Goal: Task Accomplishment & Management: Complete application form

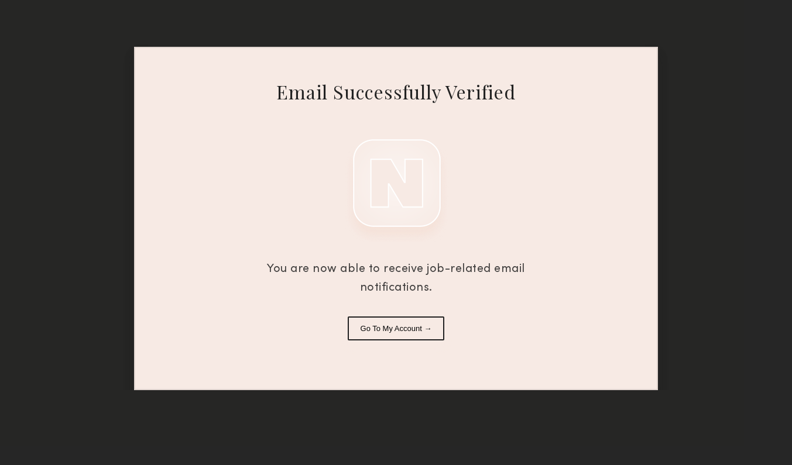
click at [391, 332] on button "Go To My Account →" at bounding box center [396, 329] width 97 height 24
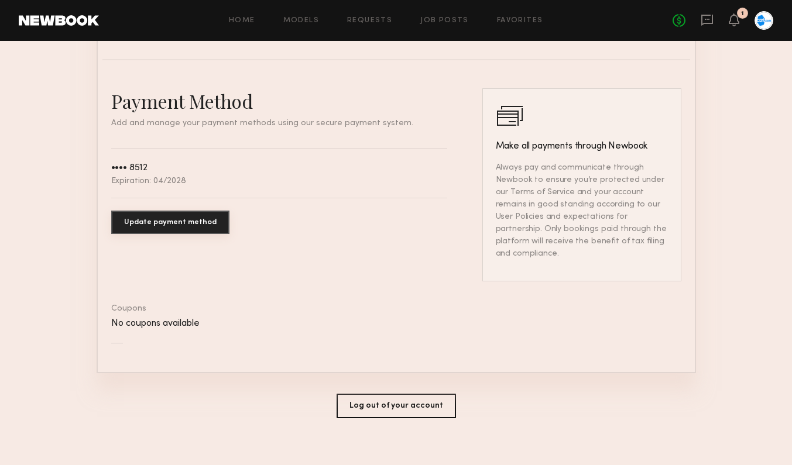
scroll to position [619, 0]
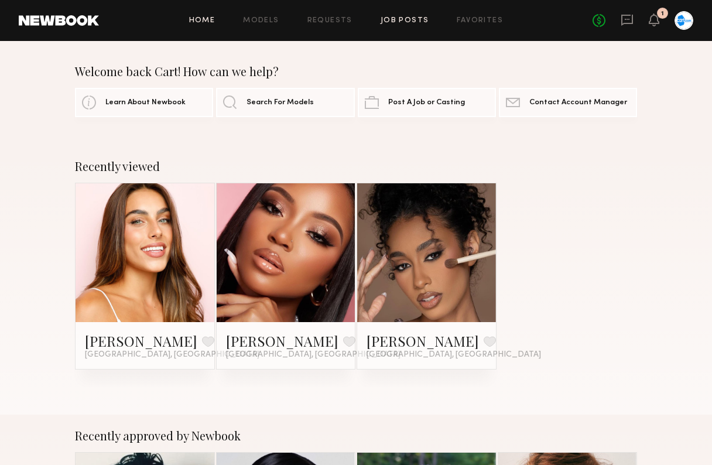
click at [396, 20] on link "Job Posts" at bounding box center [405, 21] width 49 height 8
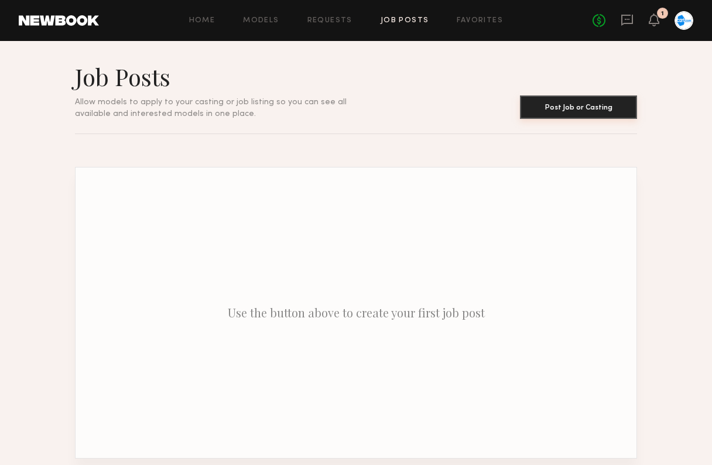
click at [598, 111] on button "Post Job or Casting" at bounding box center [578, 106] width 117 height 23
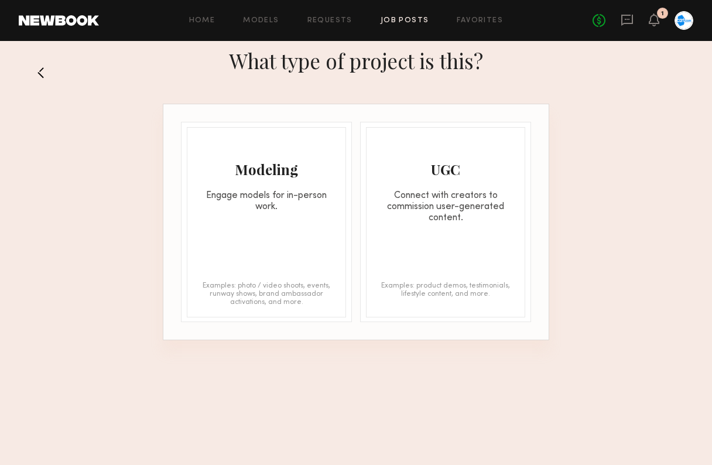
click at [247, 243] on div "Modeling Engage models for in-person work. Examples: photo / video shoots, even…" at bounding box center [266, 222] width 159 height 190
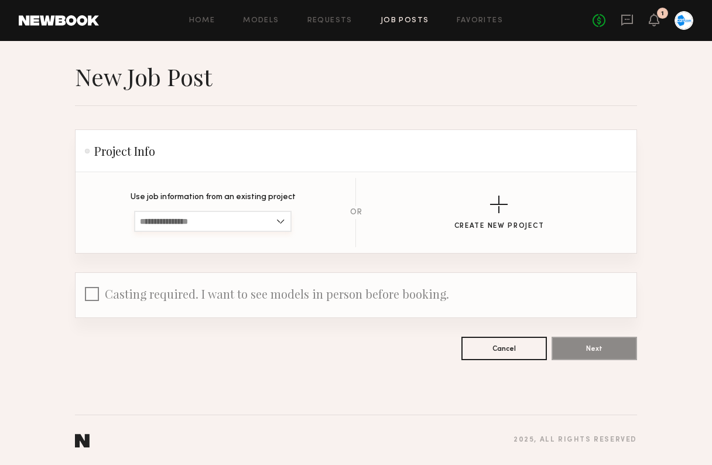
click at [260, 221] on input at bounding box center [213, 221] width 158 height 21
click at [502, 198] on div "button" at bounding box center [499, 205] width 18 height 18
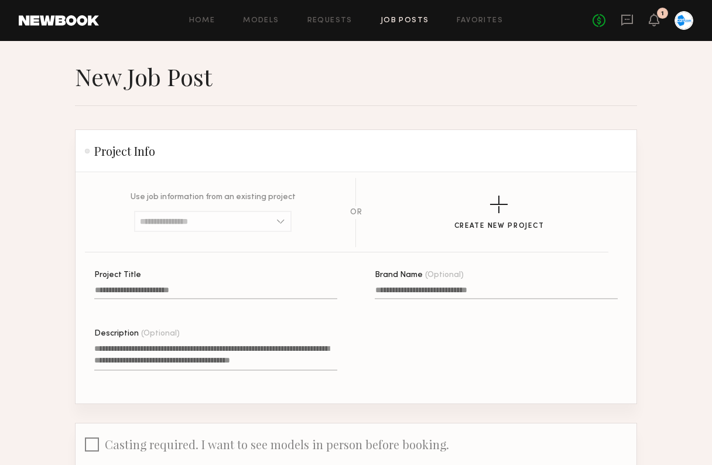
click at [143, 292] on input "Project Title" at bounding box center [215, 292] width 243 height 13
click at [145, 296] on input "Project Title" at bounding box center [215, 292] width 243 height 13
click at [446, 285] on label "Brand Name (Optional)" at bounding box center [496, 291] width 243 height 40
click at [446, 286] on input "Brand Name (Optional)" at bounding box center [496, 292] width 243 height 13
click at [254, 363] on textarea "Description (Optional)" at bounding box center [215, 357] width 243 height 28
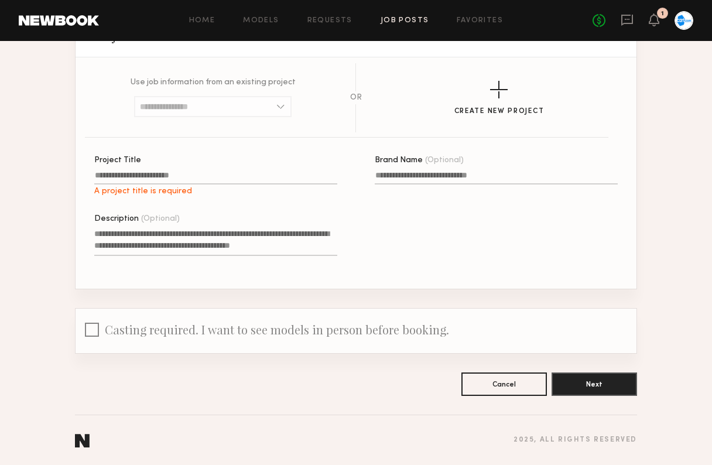
scroll to position [115, 0]
click at [137, 169] on label "Project Title A project title is required" at bounding box center [215, 176] width 243 height 40
click at [137, 171] on input "Project Title A project title is required" at bounding box center [215, 177] width 243 height 13
click at [138, 171] on label "Project Title A project title is required" at bounding box center [215, 176] width 243 height 40
click at [138, 171] on input "Project Title A project title is required" at bounding box center [215, 177] width 243 height 13
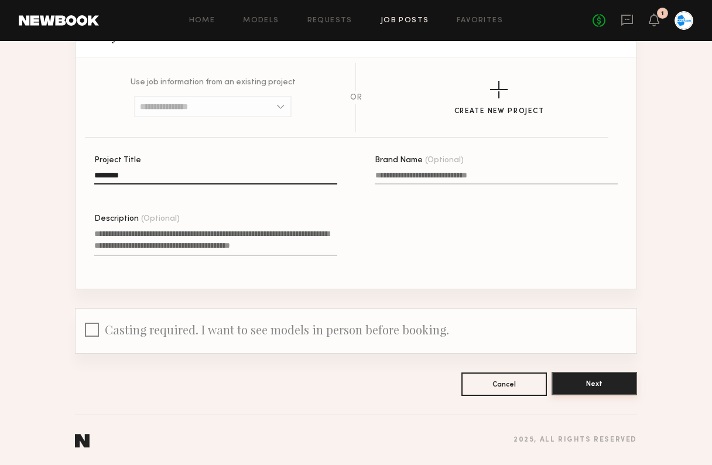
type input "*******"
click at [598, 386] on button "Next" at bounding box center [594, 383] width 85 height 23
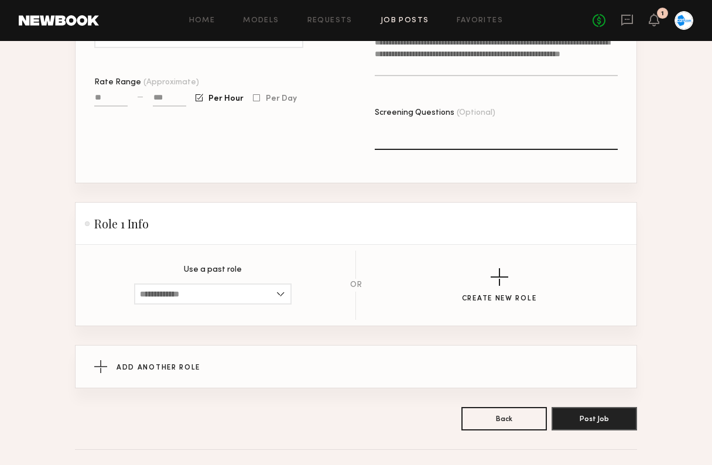
scroll to position [405, 0]
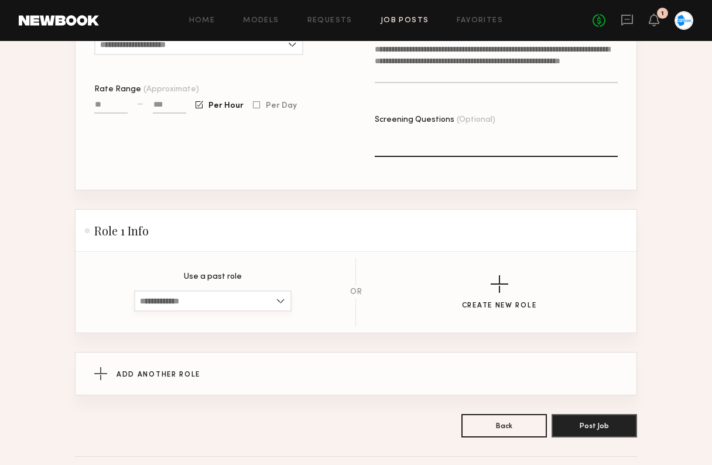
click at [278, 295] on input at bounding box center [213, 300] width 158 height 21
click at [491, 293] on button "Create New Role" at bounding box center [499, 292] width 75 height 35
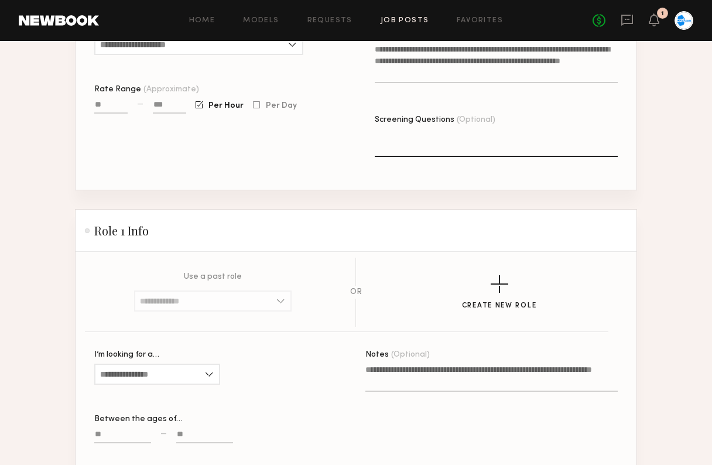
scroll to position [502, 0]
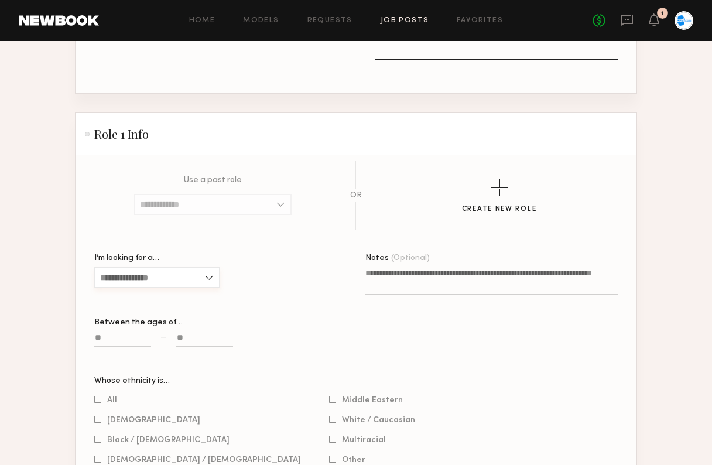
click at [207, 278] on input "I’m looking for a…" at bounding box center [157, 277] width 126 height 21
click at [275, 316] on div "I’m looking for a… Female Male All Select gender Between the ages of… —" at bounding box center [220, 315] width 252 height 123
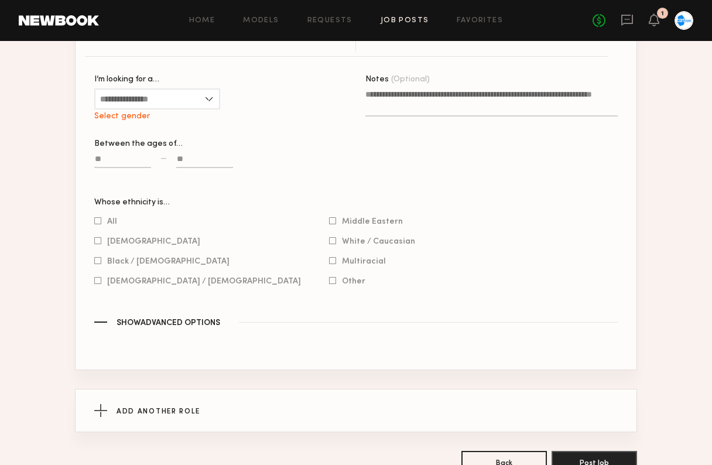
scroll to position [687, 0]
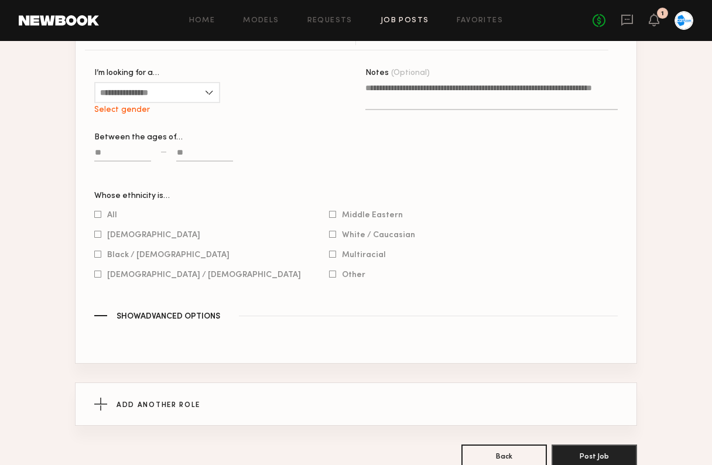
click at [100, 315] on div "button" at bounding box center [100, 315] width 13 height 1
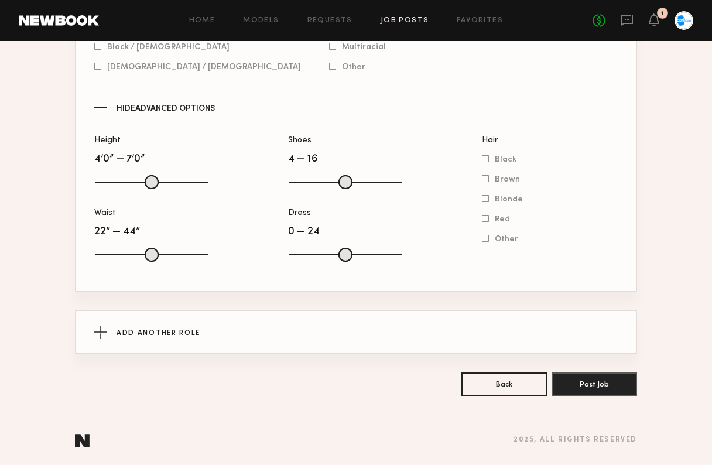
scroll to position [895, 0]
click at [621, 383] on button "Post Job" at bounding box center [594, 383] width 85 height 23
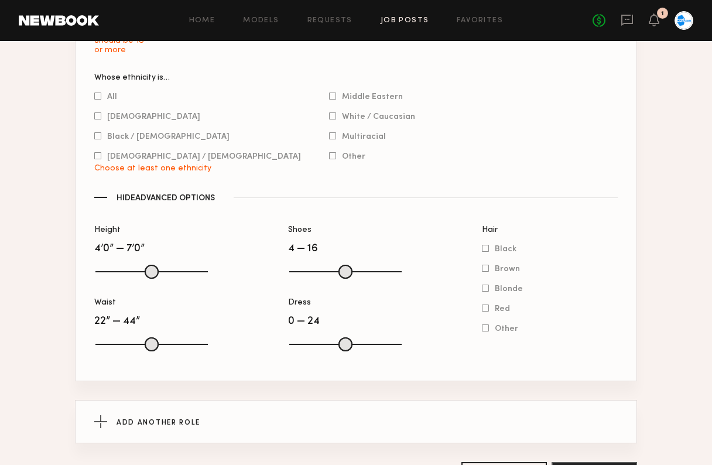
scroll to position [820, 0]
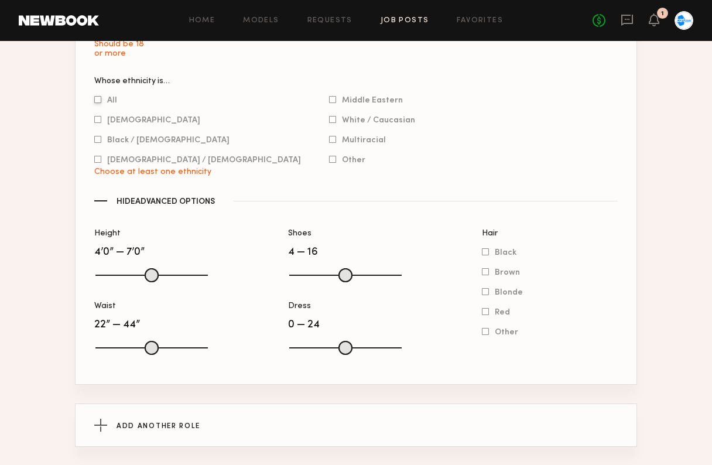
click at [95, 97] on div at bounding box center [97, 100] width 7 height 8
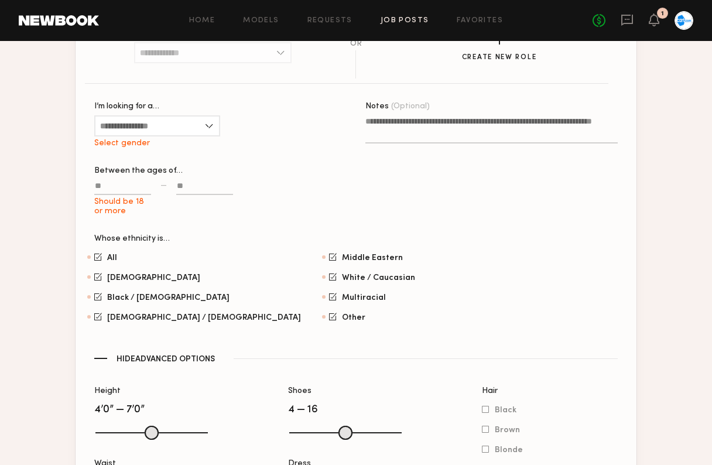
scroll to position [667, 0]
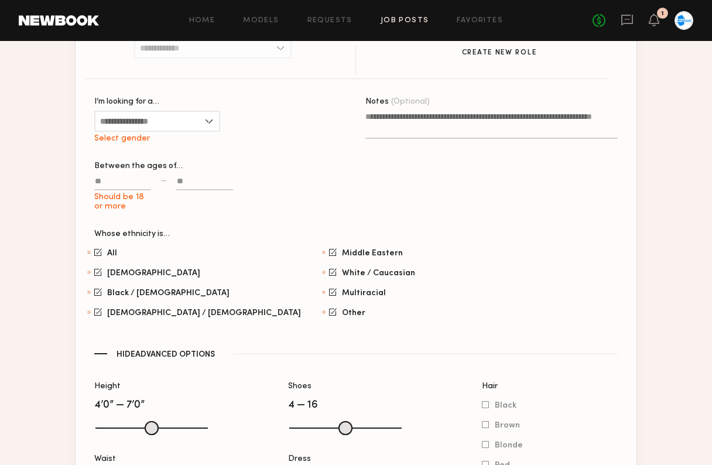
click at [132, 189] on input "Should be 18 or more" at bounding box center [122, 183] width 57 height 13
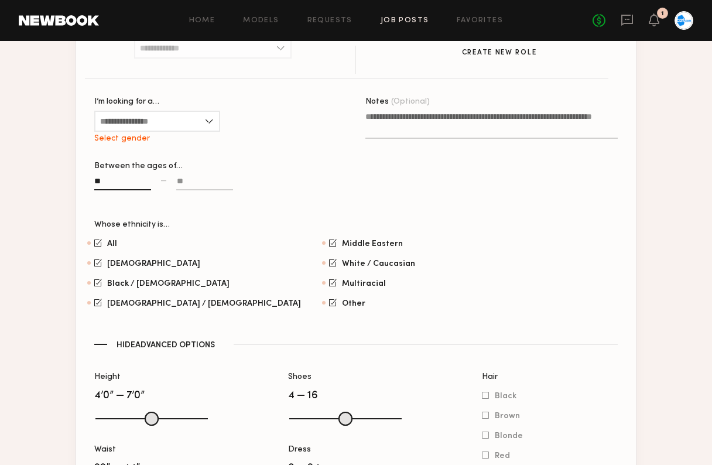
type input "**"
click at [220, 184] on input at bounding box center [204, 183] width 57 height 13
type input "**"
click at [184, 121] on input "I’m looking for a…" at bounding box center [157, 121] width 126 height 21
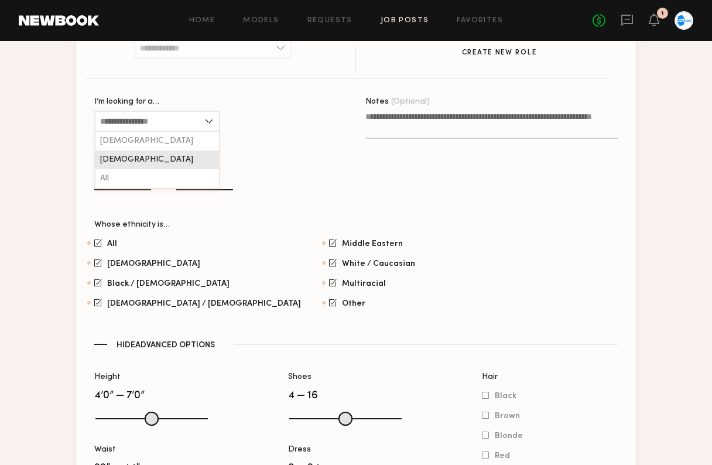
click at [124, 157] on div "Male" at bounding box center [157, 159] width 124 height 19
type input "****"
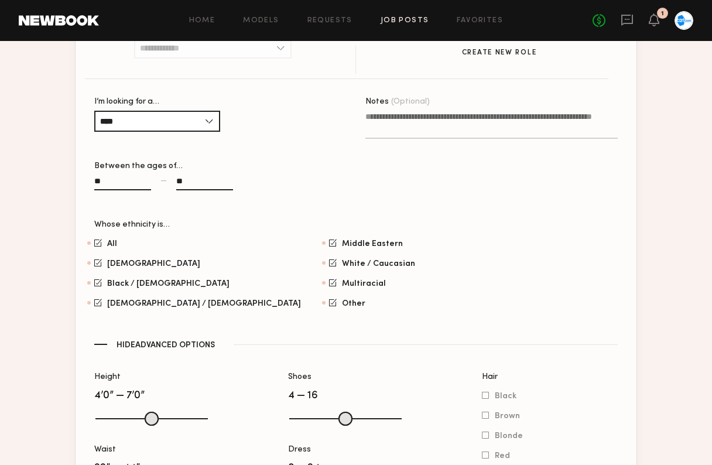
click at [472, 254] on section "All Asian Black / African American Hispanic / Latino Middle Eastern White / Cau…" at bounding box center [355, 273] width 523 height 70
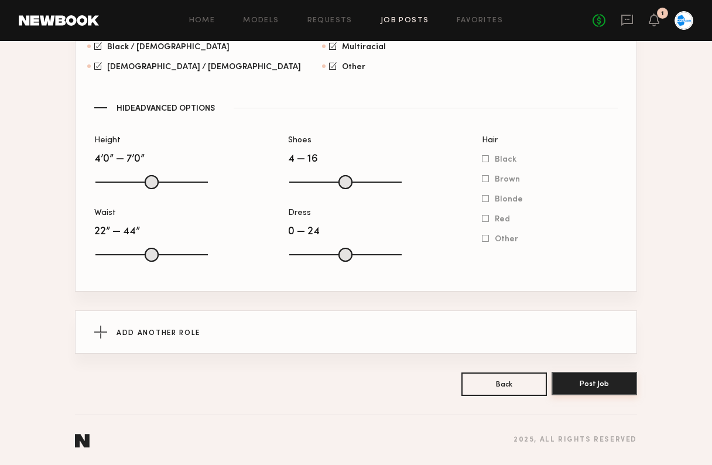
scroll to position [904, 0]
click at [583, 388] on button "Post Job" at bounding box center [594, 383] width 85 height 23
click at [577, 383] on button "Post Job" at bounding box center [594, 383] width 85 height 23
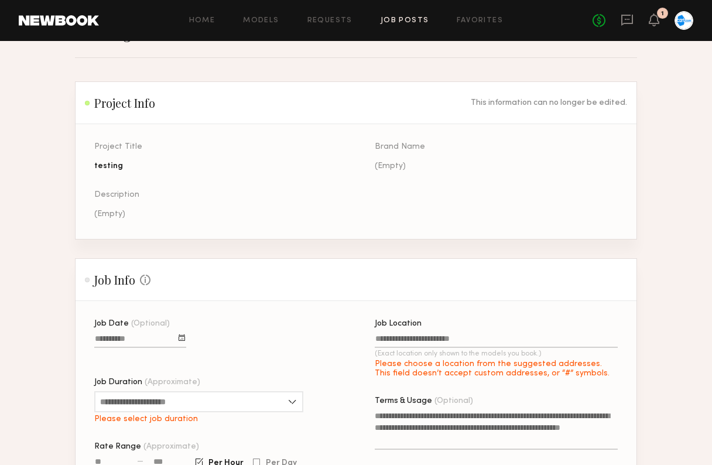
scroll to position [196, 0]
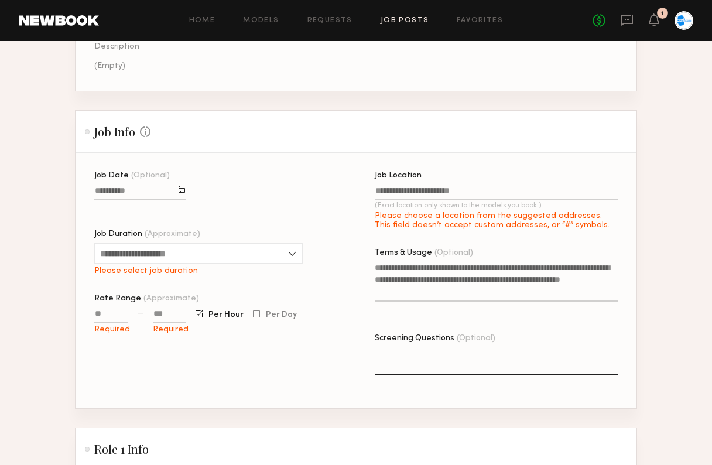
click at [430, 195] on input "Job Location (Exact location only shown to the models you book.) Please choose …" at bounding box center [496, 192] width 243 height 13
type input "**********"
click at [451, 212] on div "Please choose a location from the suggested addresses. This field doesn’t accep…" at bounding box center [496, 220] width 243 height 19
click at [451, 200] on input "**********" at bounding box center [496, 192] width 243 height 13
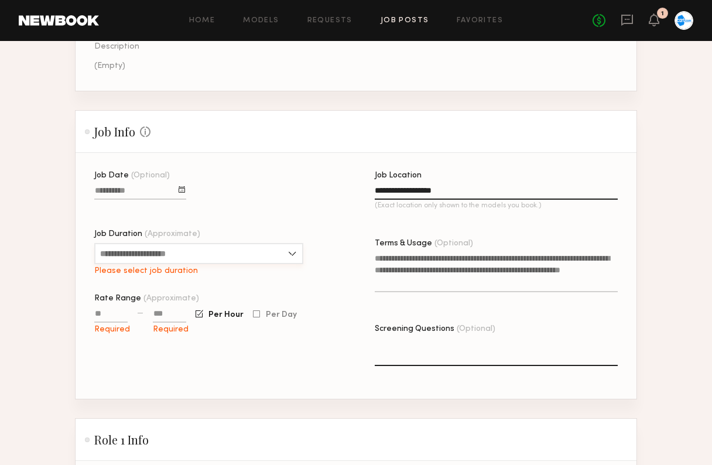
click at [166, 260] on input "Job Duration (Approximate)" at bounding box center [198, 253] width 209 height 21
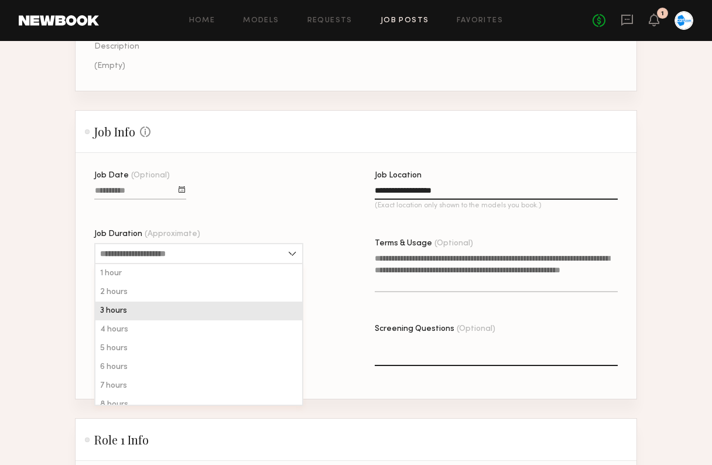
click at [153, 305] on div "3 hours" at bounding box center [198, 311] width 207 height 19
type input "*******"
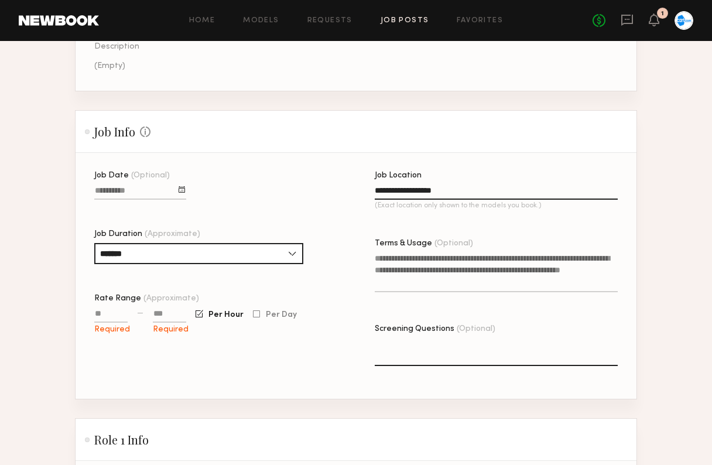
click at [114, 311] on input "Rate Range (Approximate)" at bounding box center [110, 315] width 33 height 13
type input "****"
click at [171, 312] on input at bounding box center [169, 315] width 33 height 13
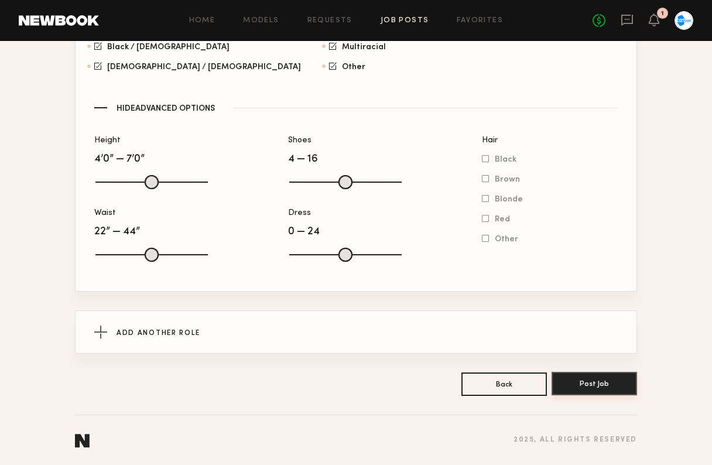
scroll to position [895, 0]
click at [591, 393] on button "Post Job" at bounding box center [594, 383] width 85 height 23
click at [581, 382] on button "Post Job" at bounding box center [594, 383] width 85 height 23
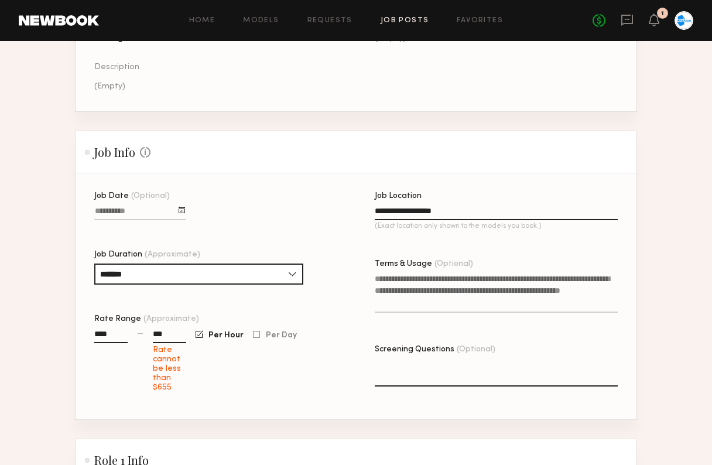
scroll to position [170, 0]
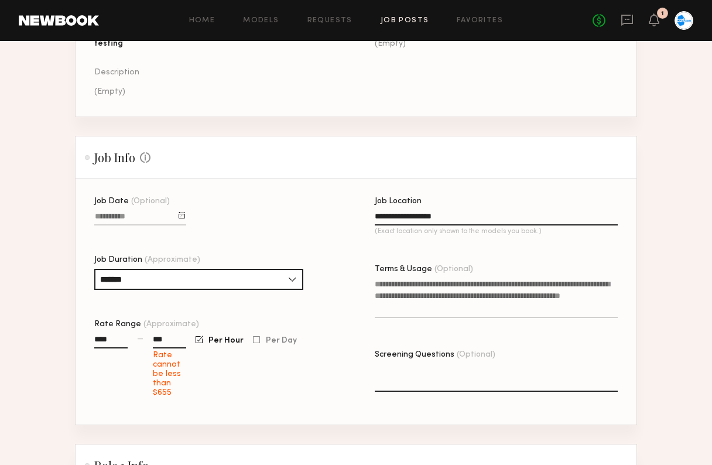
click at [172, 331] on div "Rate Range (Approximate) **** — *** Rate cannot be less than $655 Per Hour Per …" at bounding box center [215, 358] width 243 height 77
click at [172, 338] on input "***" at bounding box center [169, 341] width 33 height 13
type input "******"
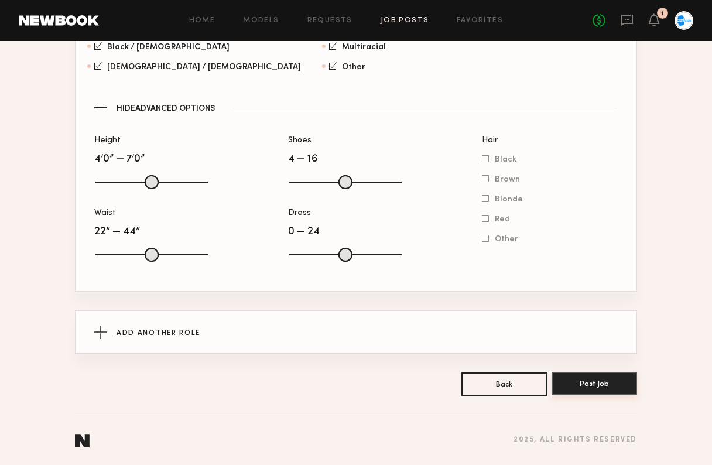
click at [608, 388] on button "Post Job" at bounding box center [594, 383] width 85 height 23
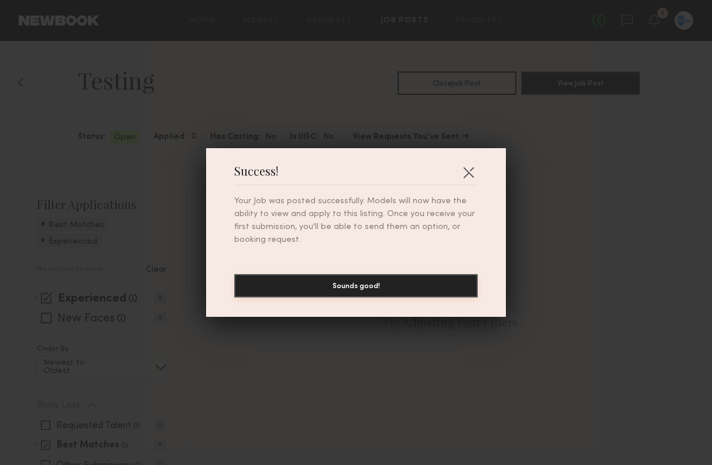
click at [367, 285] on button "Sounds good!" at bounding box center [356, 285] width 244 height 23
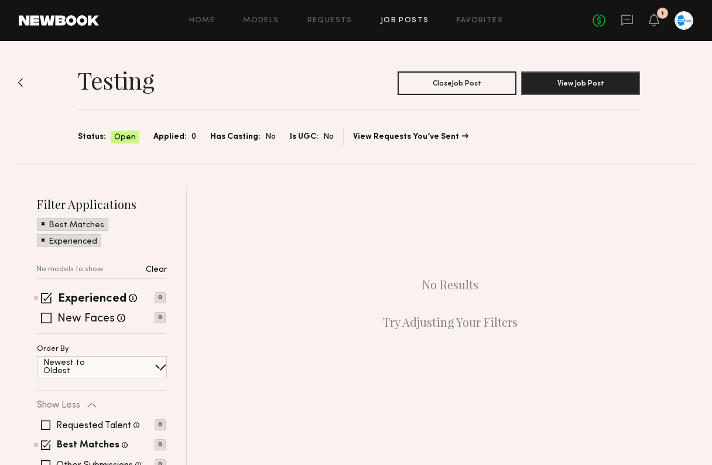
click at [402, 19] on link "Job Posts" at bounding box center [405, 21] width 49 height 8
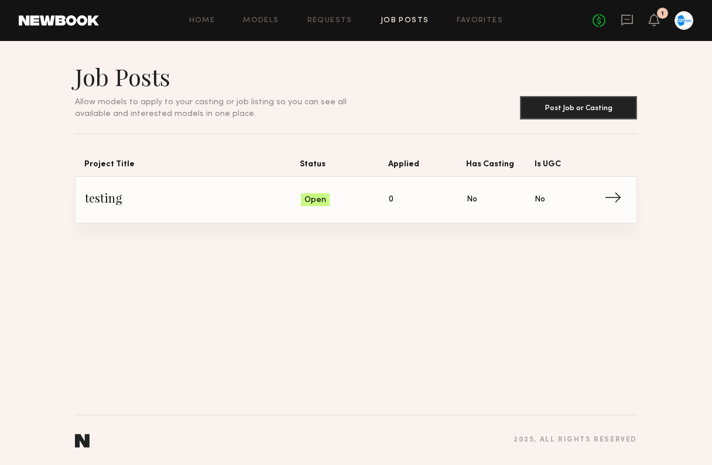
click at [475, 207] on span "Has Casting: No" at bounding box center [501, 200] width 68 height 18
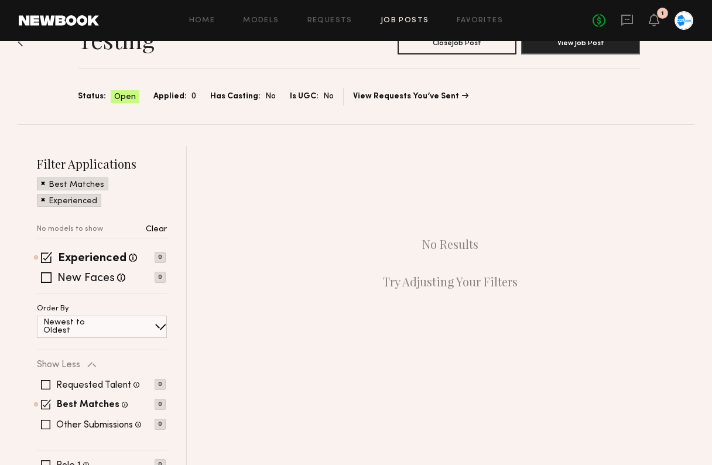
scroll to position [61, 0]
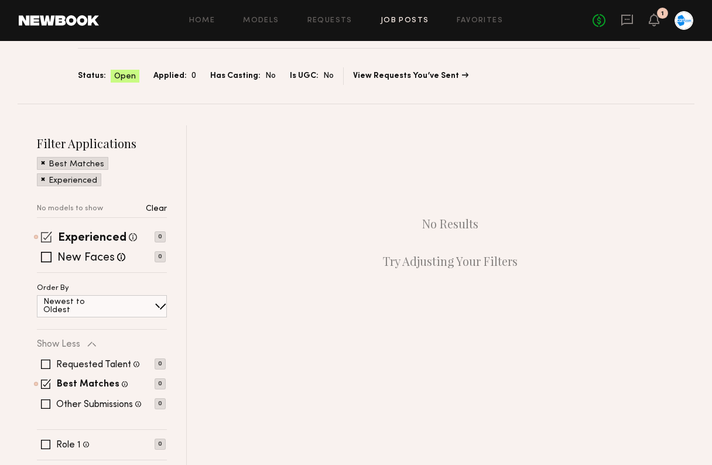
click at [49, 235] on span at bounding box center [46, 236] width 11 height 11
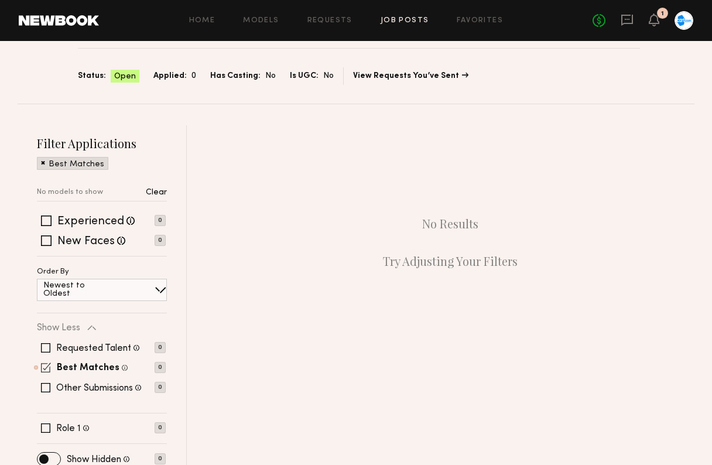
click at [43, 369] on span at bounding box center [46, 367] width 10 height 10
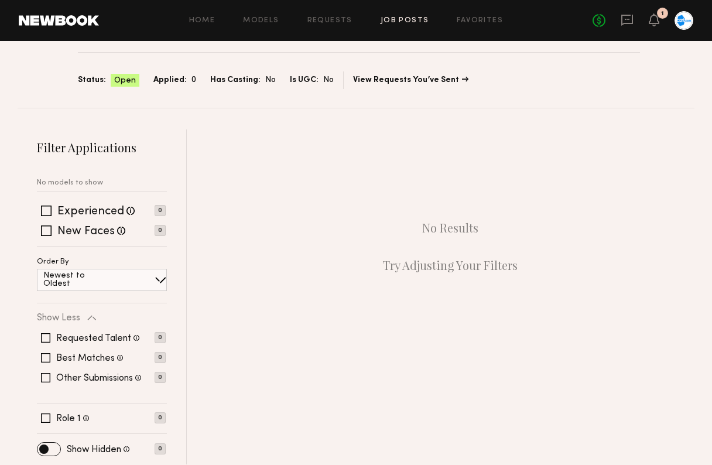
scroll to position [57, 0]
click at [327, 16] on div "Home Models Requests Job Posts Favorites Sign Out No fees up to $5,000 1" at bounding box center [396, 20] width 594 height 19
click at [330, 21] on link "Requests" at bounding box center [329, 21] width 45 height 8
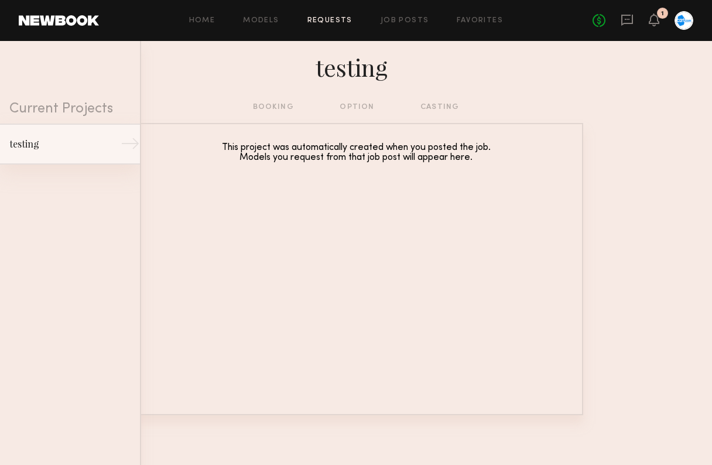
click at [44, 147] on div "testing" at bounding box center [60, 144] width 102 height 14
click at [271, 106] on div "booking option casting" at bounding box center [356, 107] width 207 height 13
click at [275, 200] on div "This project was automatically created when you posted the job. Models you requ…" at bounding box center [356, 269] width 454 height 292
click at [364, 108] on div "booking option casting" at bounding box center [356, 107] width 207 height 13
click at [434, 101] on div "booking option casting" at bounding box center [356, 107] width 207 height 13
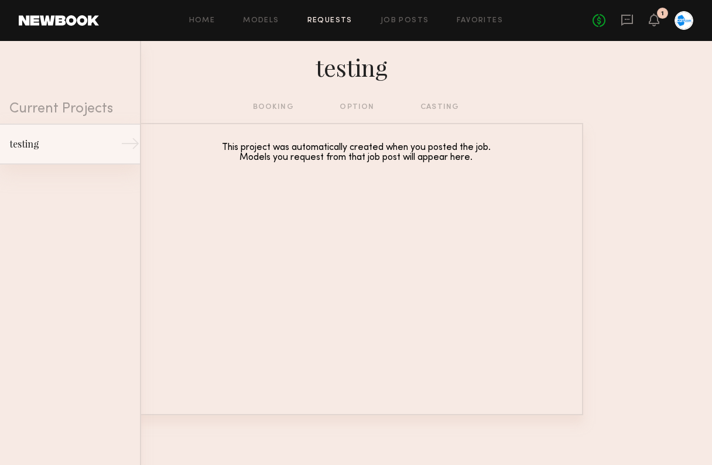
click at [36, 137] on div "testing" at bounding box center [60, 144] width 102 height 14
click at [115, 142] on link "testing →" at bounding box center [70, 144] width 140 height 41
click at [54, 156] on link "testing →" at bounding box center [70, 144] width 140 height 41
click at [445, 101] on div "booking option casting" at bounding box center [356, 107] width 207 height 13
click at [412, 22] on link "Job Posts" at bounding box center [405, 21] width 49 height 8
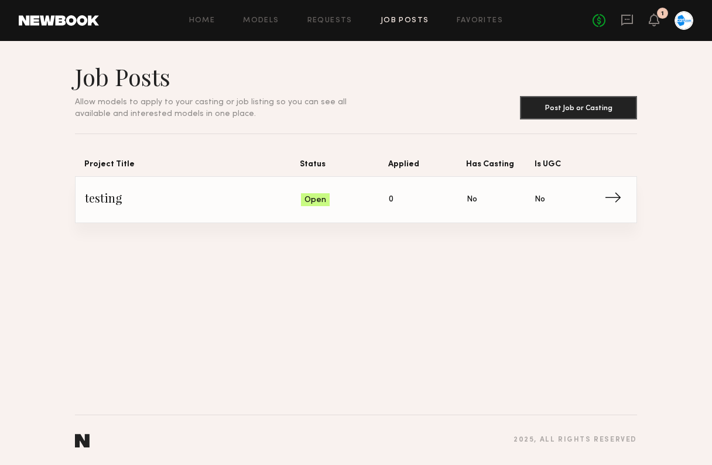
click at [601, 195] on span "Is UGC: No" at bounding box center [569, 200] width 68 height 18
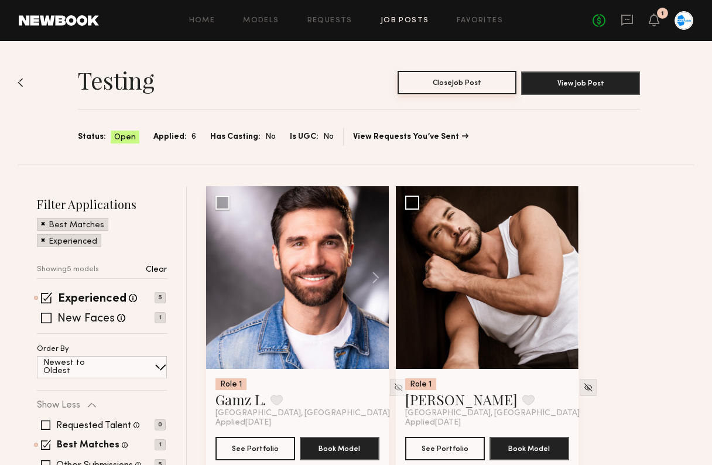
click at [449, 79] on button "Close Job Post" at bounding box center [457, 82] width 119 height 23
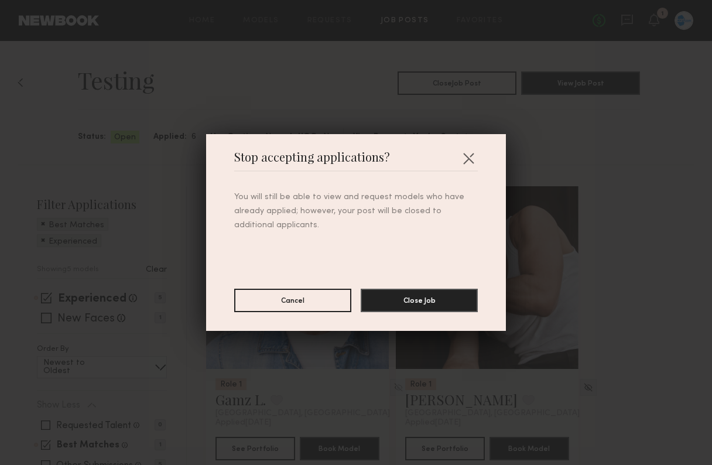
click at [421, 287] on div "You will still be able to view and request models who have already applied; how…" at bounding box center [356, 242] width 244 height 141
click at [423, 299] on button "Close Job" at bounding box center [419, 299] width 117 height 23
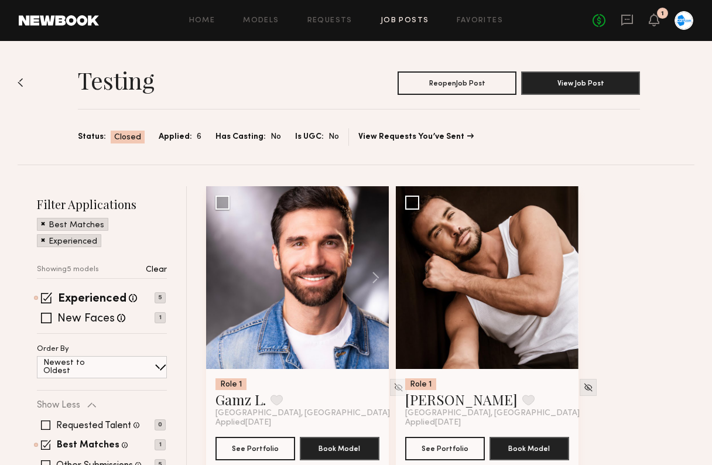
click at [324, 61] on div "testing Reopen Job Post View Job Post Status: Closed Applied: 6 Has Casting: No…" at bounding box center [356, 103] width 677 height 124
click at [207, 23] on link "Home" at bounding box center [202, 21] width 26 height 8
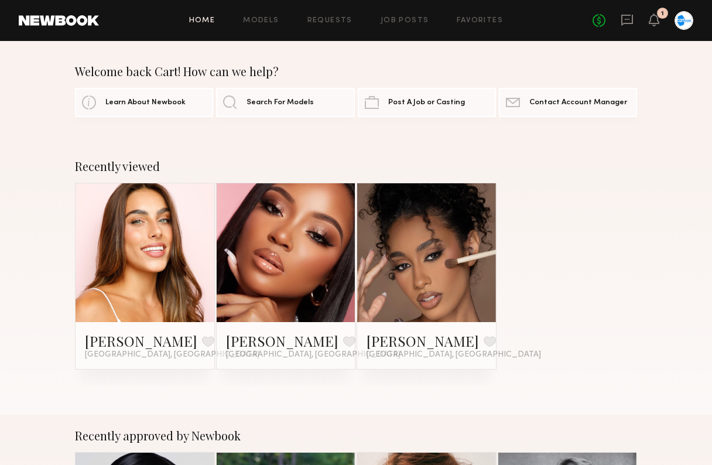
click at [684, 22] on div at bounding box center [684, 20] width 19 height 19
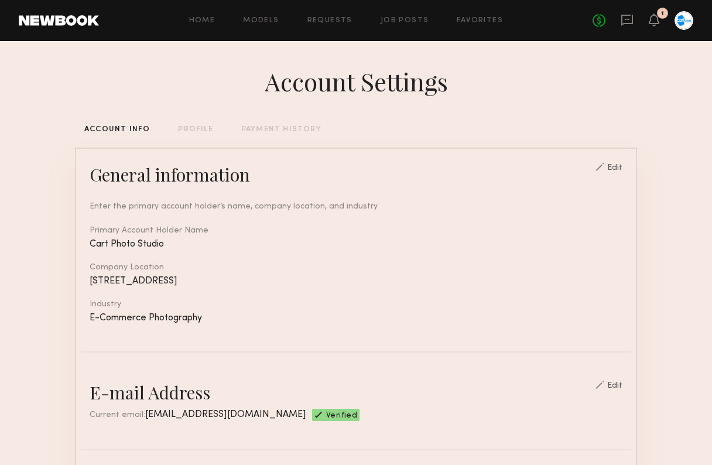
click at [686, 23] on div at bounding box center [684, 20] width 19 height 19
click at [670, 23] on div "No fees up to $5,000 1" at bounding box center [643, 20] width 101 height 19
click at [680, 22] on div at bounding box center [684, 20] width 19 height 19
click at [652, 19] on icon at bounding box center [653, 19] width 9 height 8
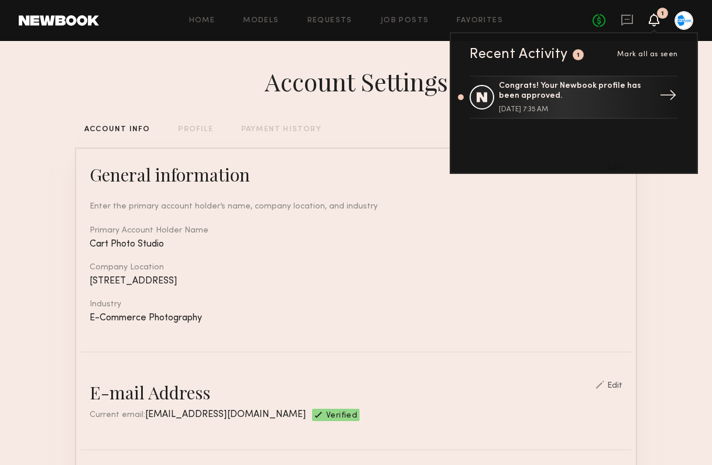
click at [583, 91] on div "Congrats! Your Newbook profile has been approved." at bounding box center [575, 91] width 152 height 20
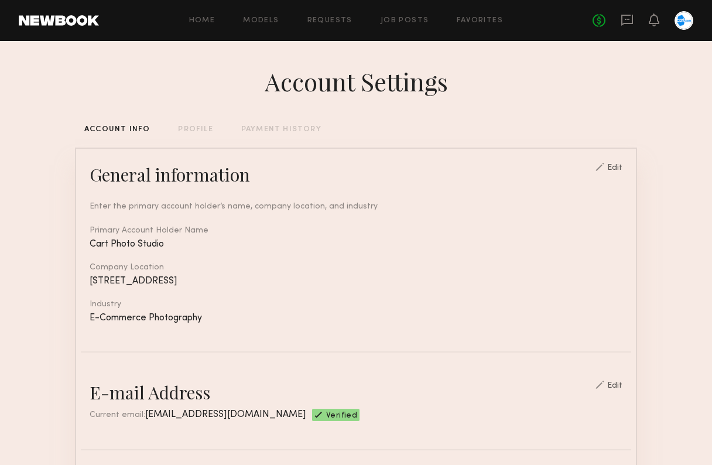
click at [687, 17] on div at bounding box center [684, 20] width 19 height 19
click at [679, 28] on div at bounding box center [684, 20] width 19 height 19
click at [53, 18] on link at bounding box center [59, 20] width 80 height 11
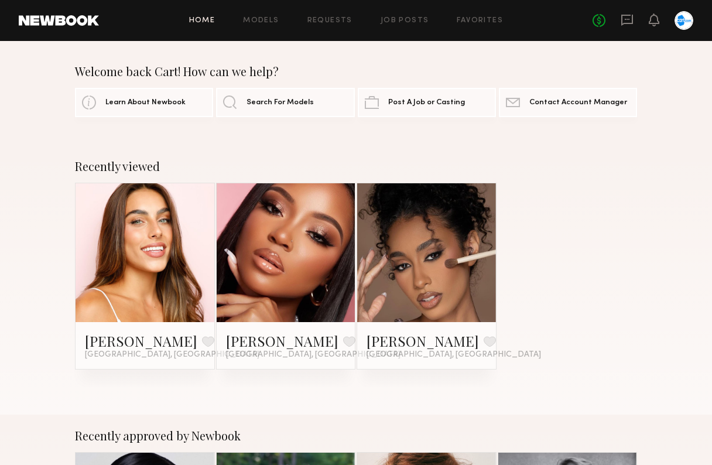
click at [682, 19] on div at bounding box center [684, 20] width 19 height 19
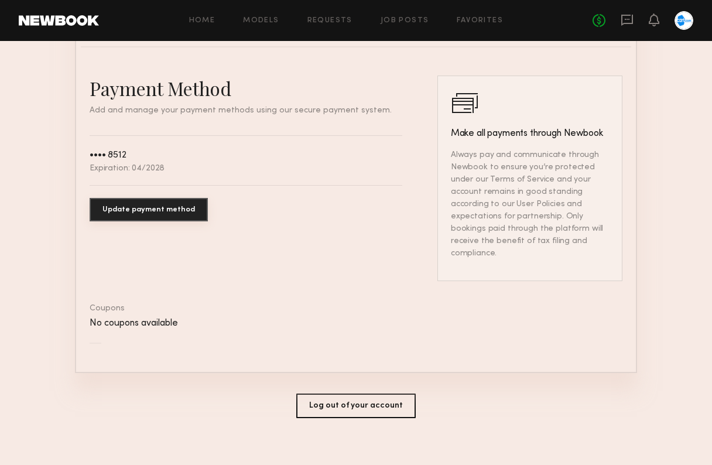
scroll to position [632, 0]
click at [386, 395] on button "Log out of your account" at bounding box center [355, 406] width 119 height 25
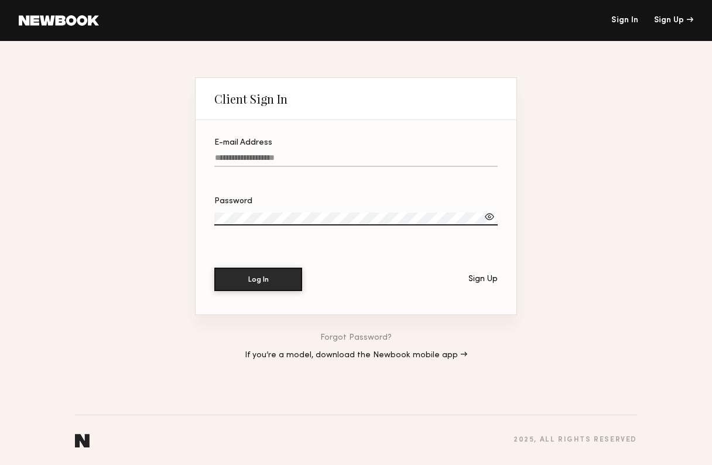
click at [314, 153] on input "E-mail Address" at bounding box center [355, 159] width 283 height 13
type input "**********"
click at [325, 152] on label "**********" at bounding box center [355, 159] width 283 height 40
click at [325, 153] on input "**********" at bounding box center [355, 159] width 283 height 13
click at [374, 155] on input "**********" at bounding box center [355, 159] width 283 height 13
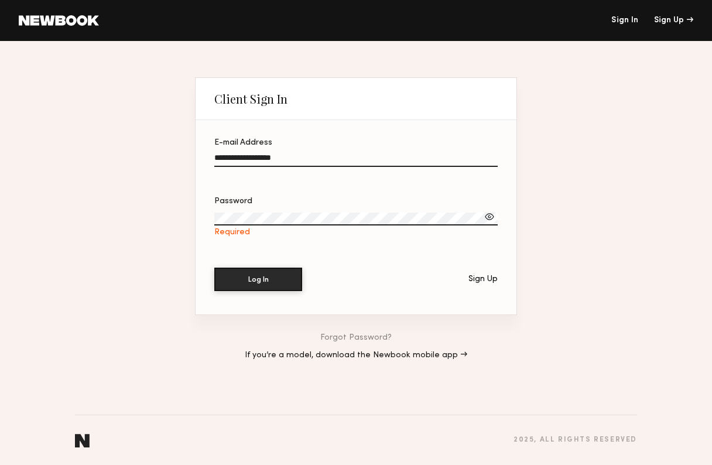
click at [374, 155] on input "**********" at bounding box center [355, 159] width 283 height 13
type input "**********"
click at [273, 282] on button "Log In" at bounding box center [258, 278] width 88 height 23
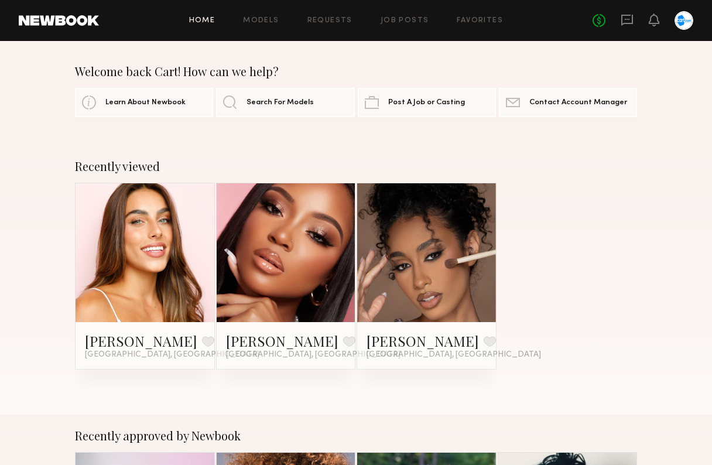
click at [684, 24] on div at bounding box center [684, 20] width 19 height 19
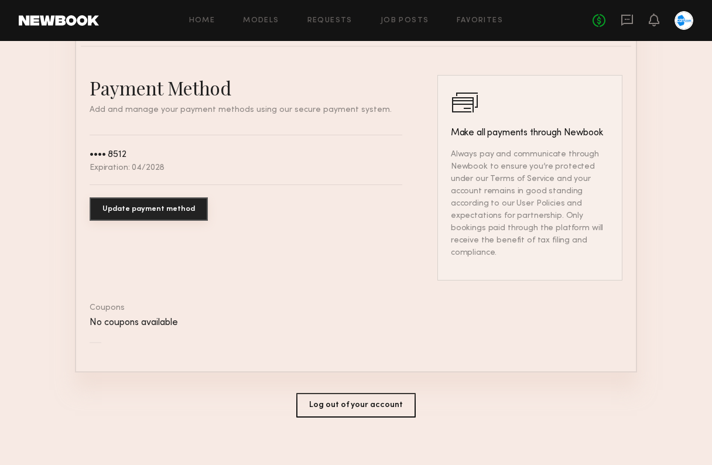
scroll to position [632, 0]
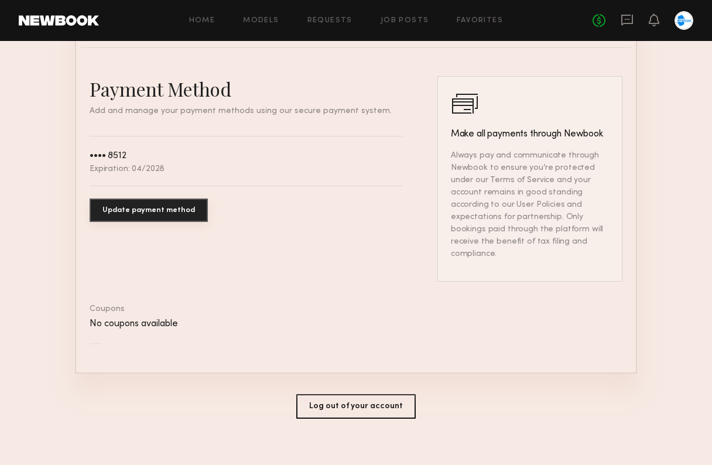
click at [351, 394] on button "Log out of your account" at bounding box center [355, 406] width 119 height 25
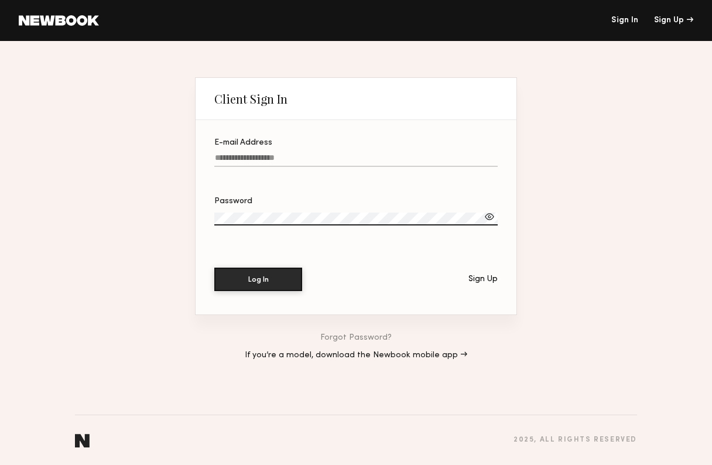
click at [310, 157] on input "E-mail Address" at bounding box center [355, 159] width 283 height 13
click at [249, 140] on div "E-mail Address" at bounding box center [355, 143] width 283 height 8
click at [249, 153] on input "E-mail Address" at bounding box center [355, 159] width 283 height 13
type input "**********"
click at [269, 278] on button "Log In" at bounding box center [258, 278] width 88 height 23
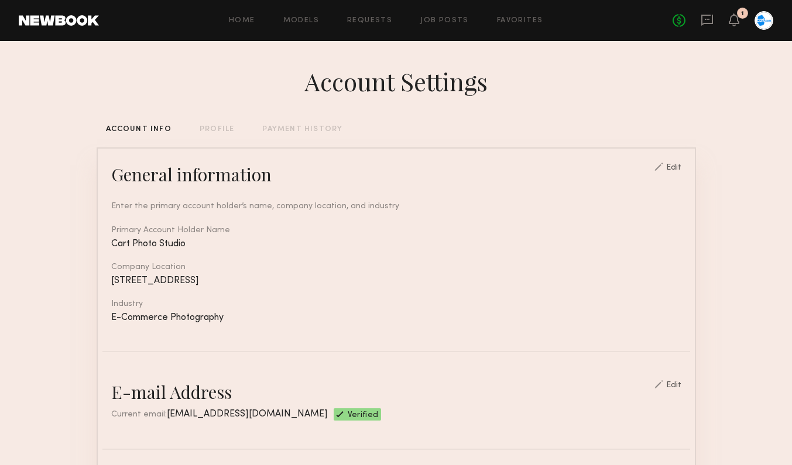
scroll to position [619, 0]
